Goal: Task Accomplishment & Management: Manage account settings

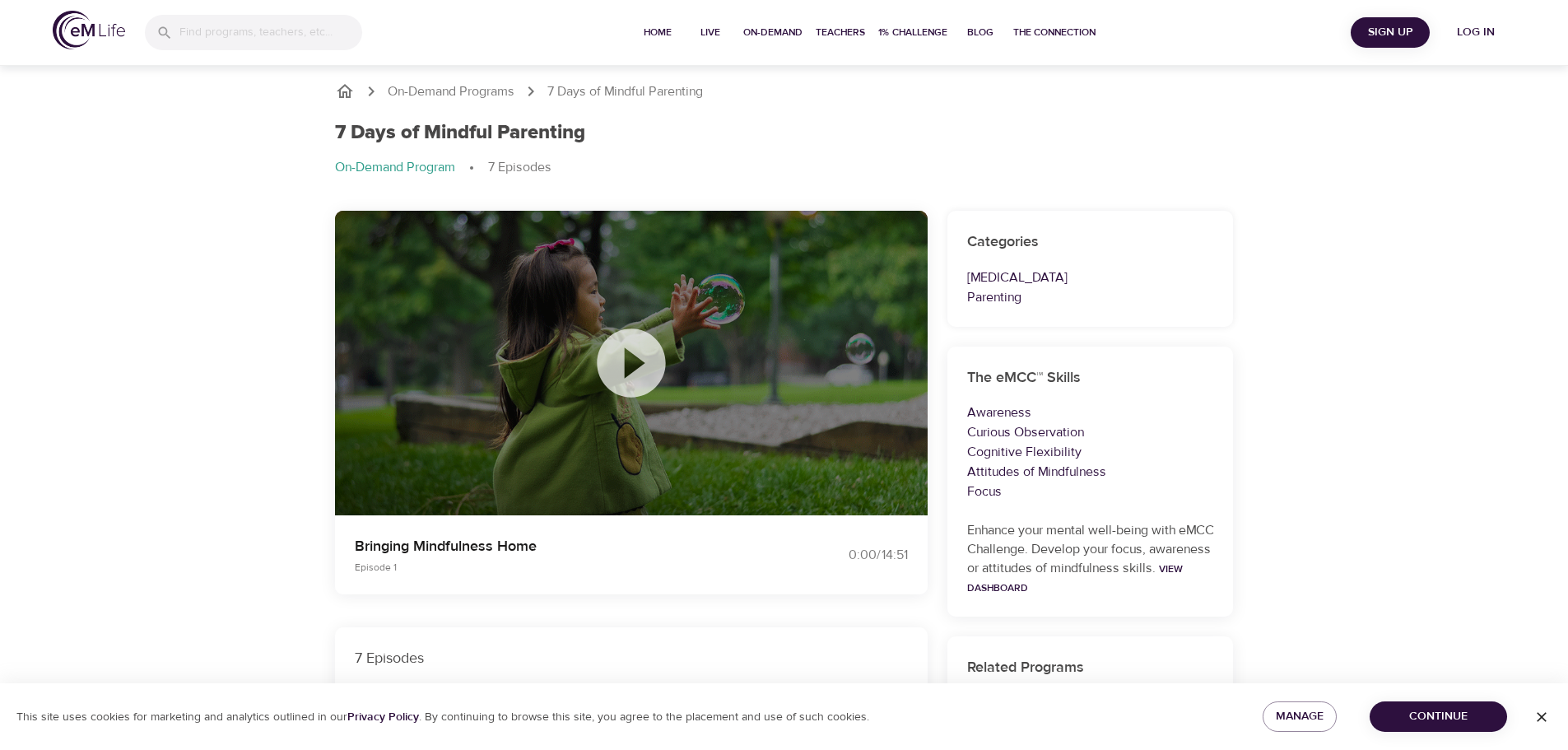
click at [1445, 734] on div "This site uses cookies for marketing and analytics outlined in our Privacy Poli…" at bounding box center [784, 716] width 1568 height 67
click at [1443, 717] on span "Continue" at bounding box center [1438, 716] width 111 height 21
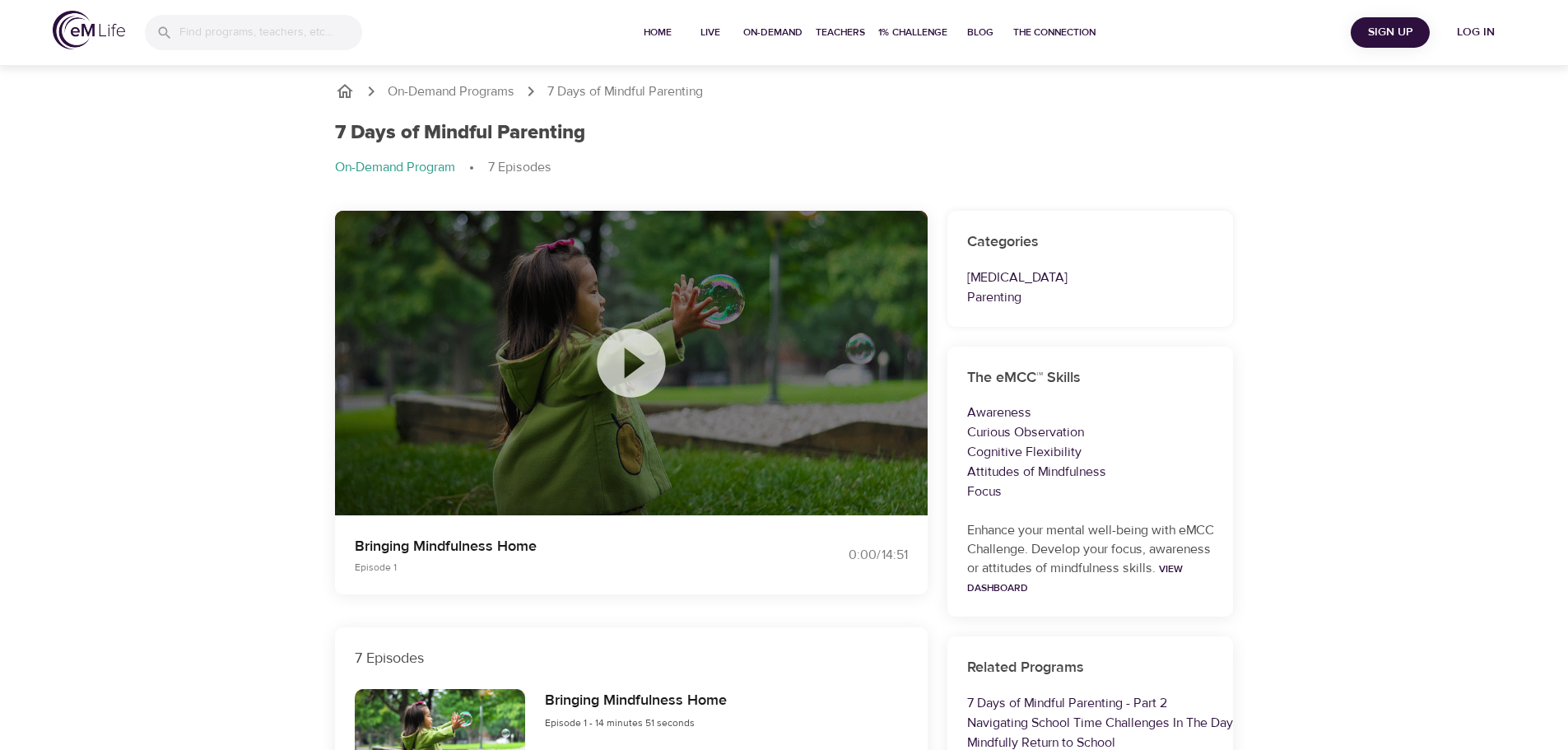
click at [1472, 35] on span "Log in" at bounding box center [1476, 32] width 66 height 21
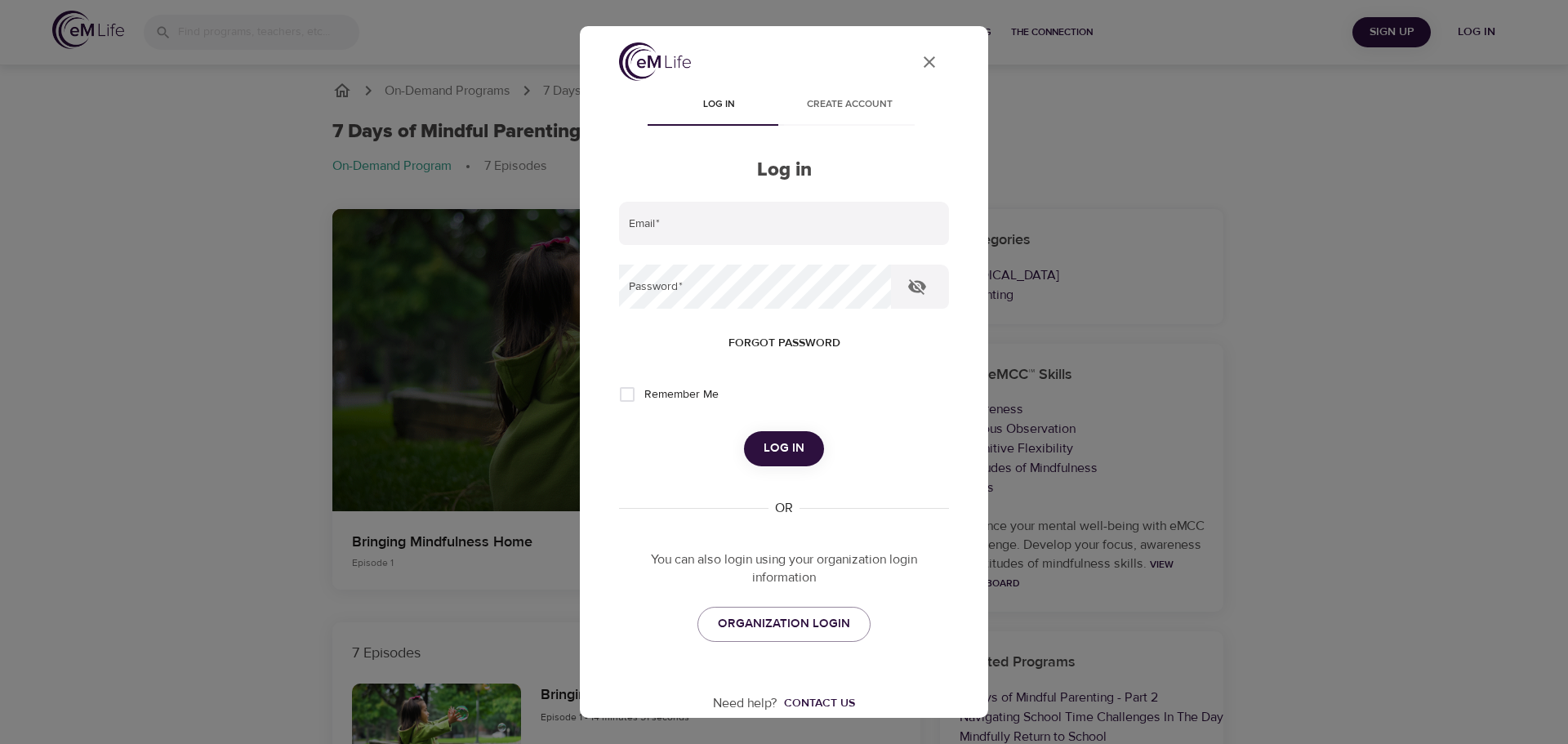
type input "[PERSON_NAME][EMAIL_ADDRESS][PERSON_NAME][DOMAIN_NAME]"
click at [925, 290] on icon "button" at bounding box center [917, 287] width 20 height 20
click at [777, 454] on span "Log in" at bounding box center [784, 448] width 41 height 21
drag, startPoint x: 614, startPoint y: 393, endPoint x: 628, endPoint y: 395, distance: 14.1
click at [615, 393] on input "Remember Me" at bounding box center [627, 394] width 34 height 34
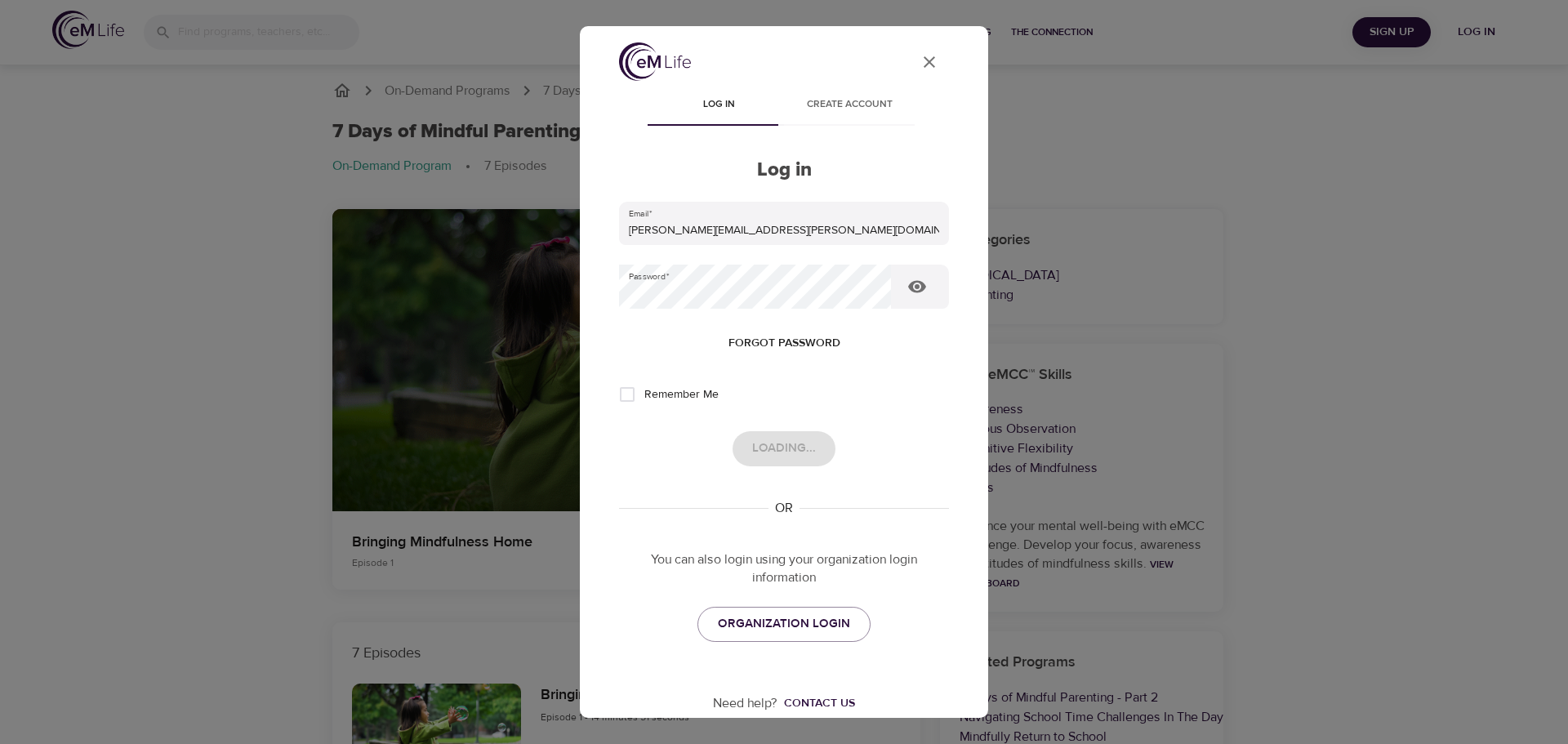
checkbox input "true"
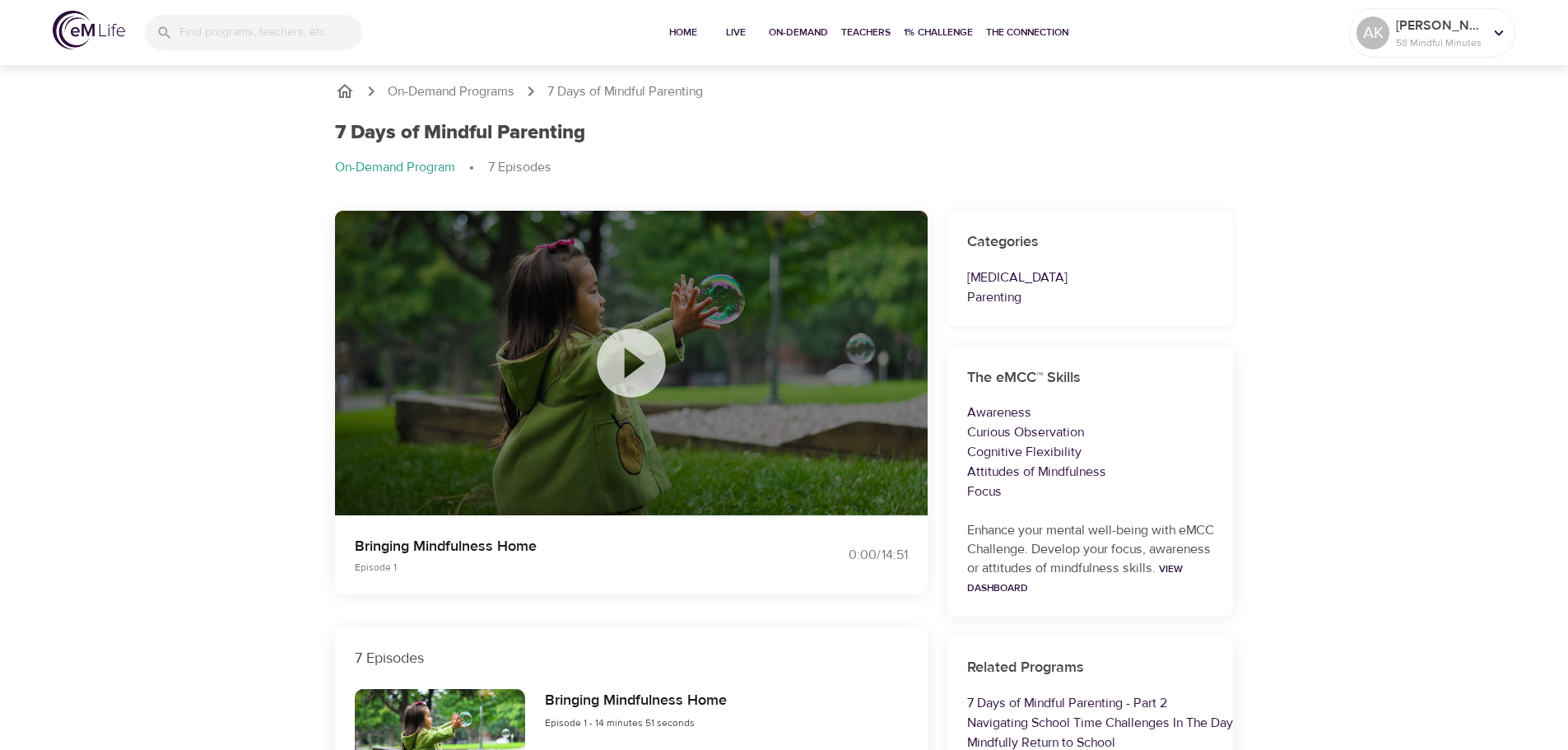
click at [784, 438] on div at bounding box center [631, 364] width 593 height 305
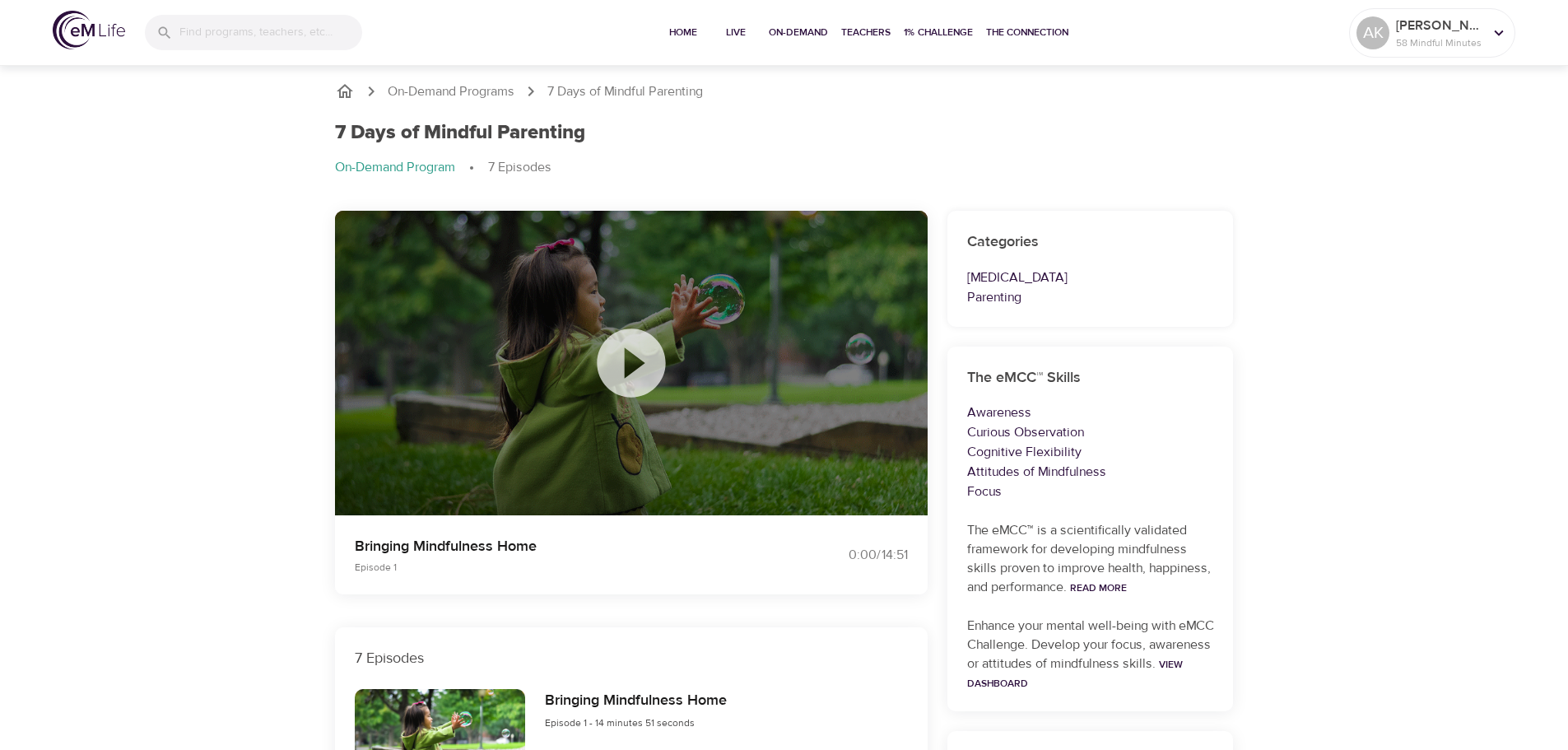
click at [635, 361] on icon at bounding box center [631, 363] width 82 height 82
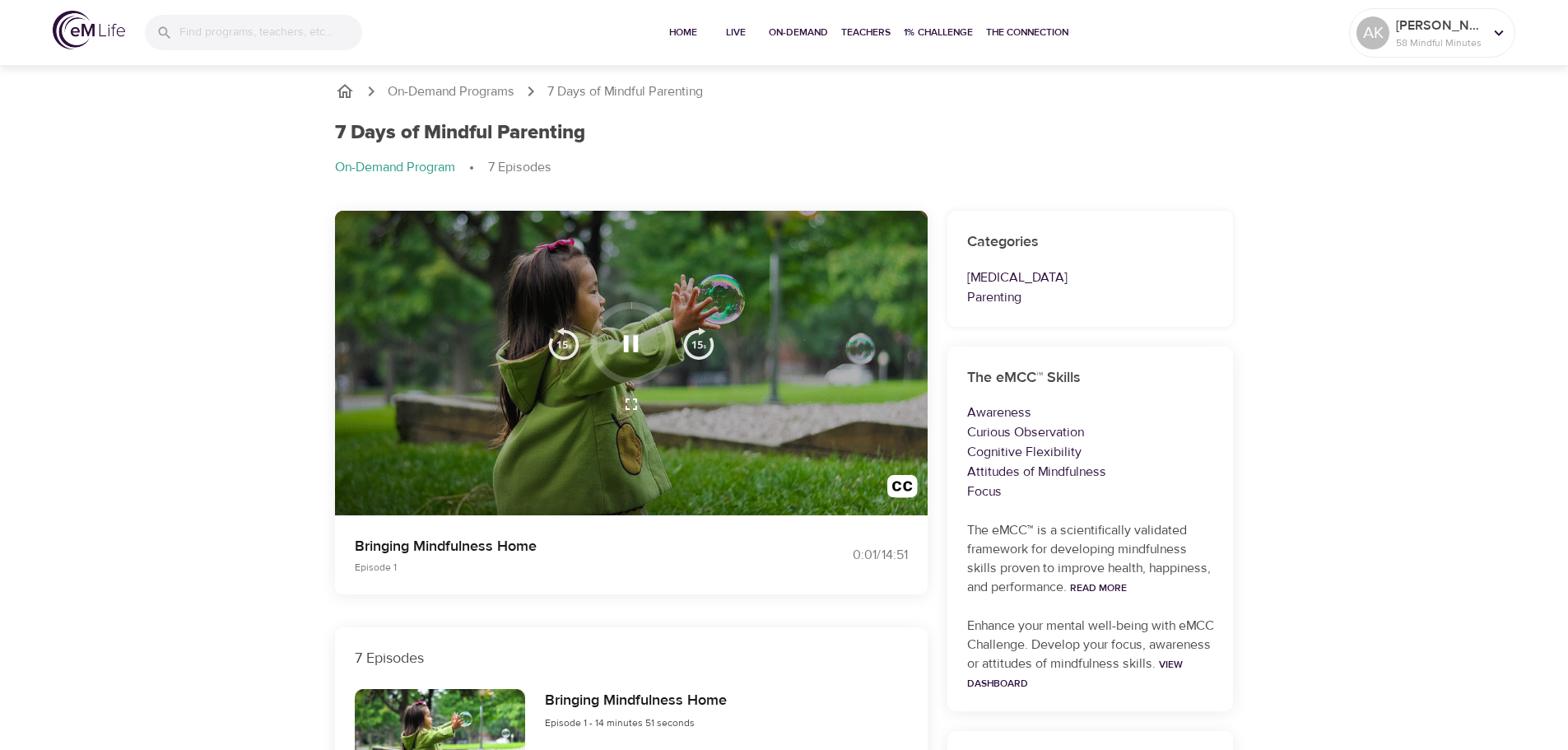
click at [625, 336] on icon "button" at bounding box center [631, 343] width 15 height 16
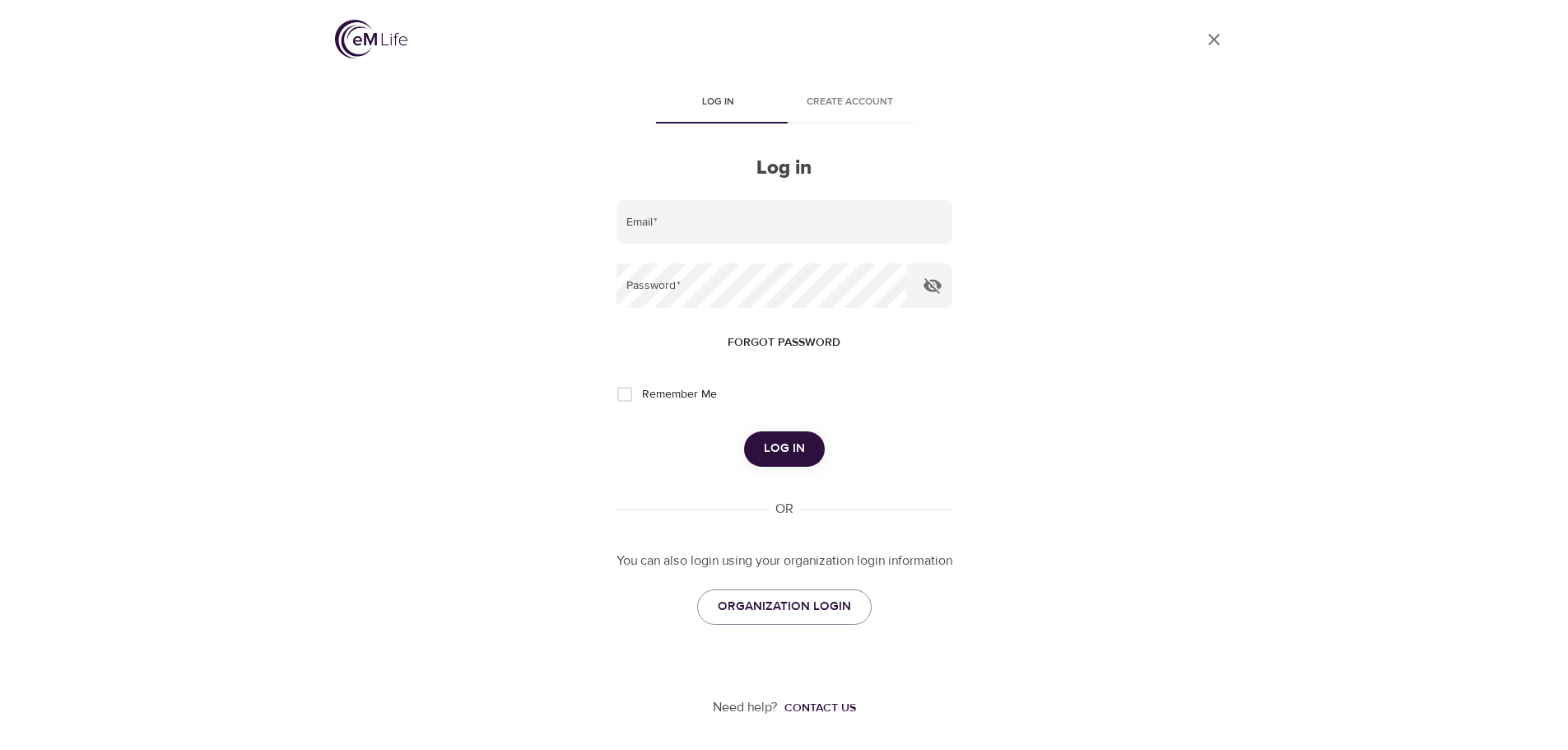
type input "[PERSON_NAME][EMAIL_ADDRESS][PERSON_NAME][DOMAIN_NAME]"
click at [685, 394] on span "Remember Me" at bounding box center [682, 395] width 75 height 17
click at [645, 394] on input "Remember Me" at bounding box center [627, 395] width 35 height 35
checkbox input "true"
click at [796, 455] on span "Log in" at bounding box center [790, 449] width 41 height 21
